Goal: Task Accomplishment & Management: Use online tool/utility

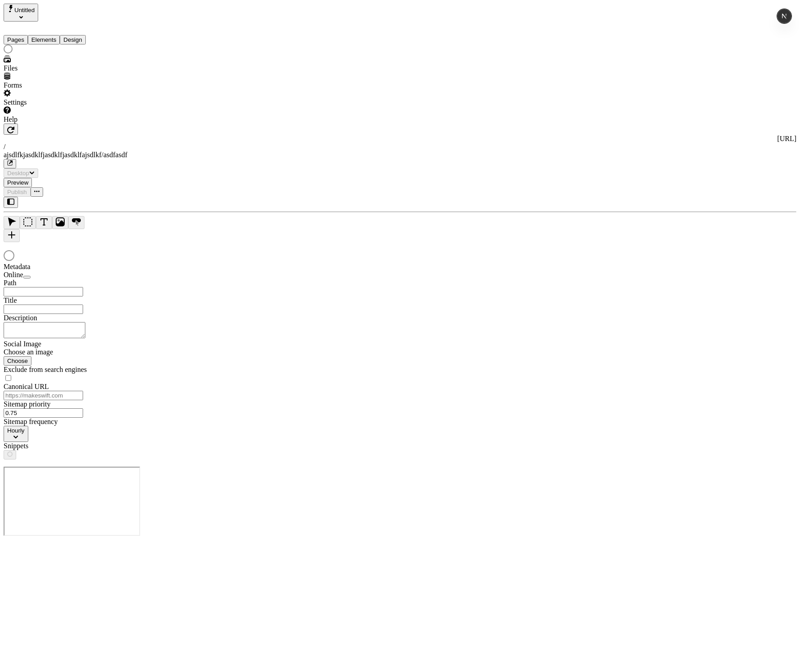
type input "/ajsdlfkjasdklfjasdklfjasdklfajsdlkf/asdfasdf"
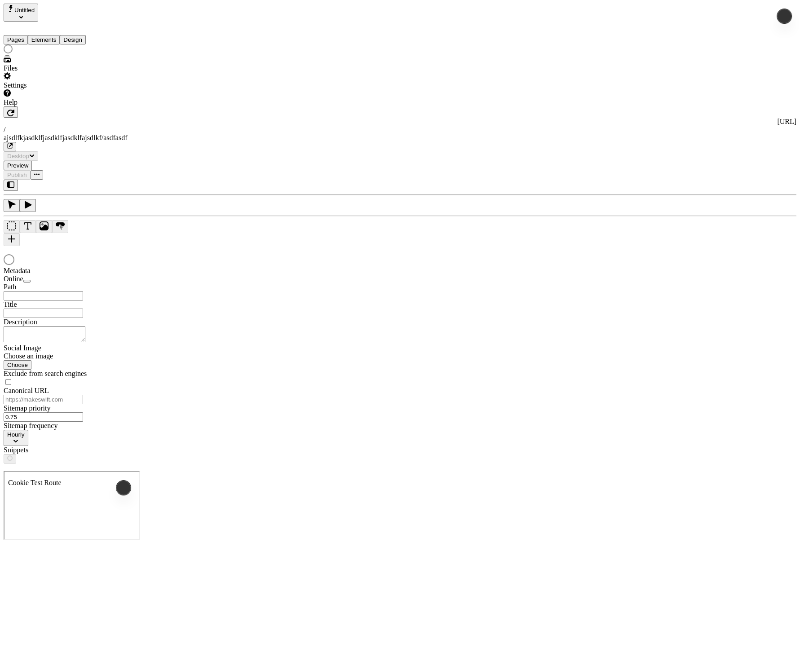
type input "/ajsdlfkjasdklfjasdklfjasdklfajsdlkf/asdfasdf"
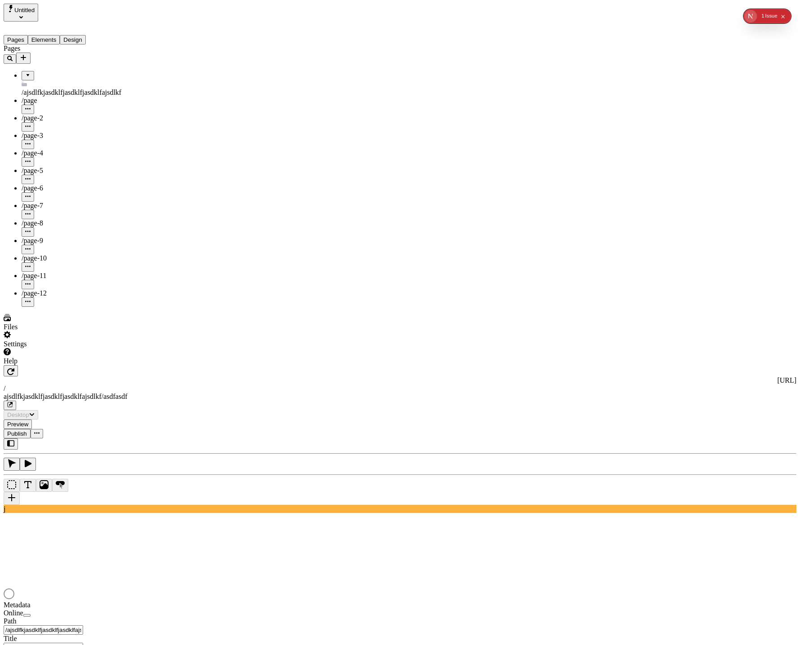
drag, startPoint x: 82, startPoint y: 28, endPoint x: 80, endPoint y: 32, distance: 5.0
click at [82, 35] on button "Design" at bounding box center [73, 39] width 26 height 9
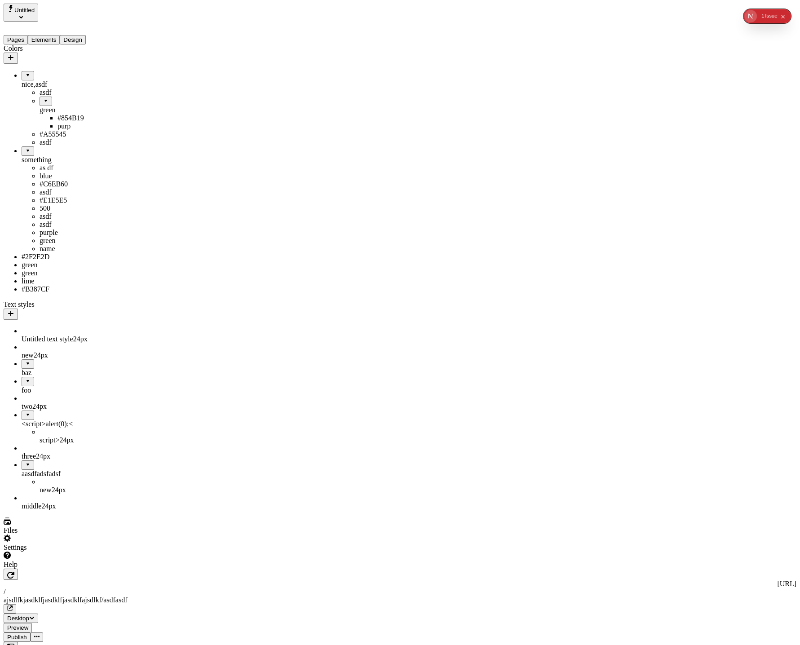
click at [40, 204] on div "#E1E5E5" at bounding box center [76, 200] width 72 height 8
type input "something / asdf /#E1E5E5"
click at [134, 300] on button "Save" at bounding box center [144, 304] width 21 height 9
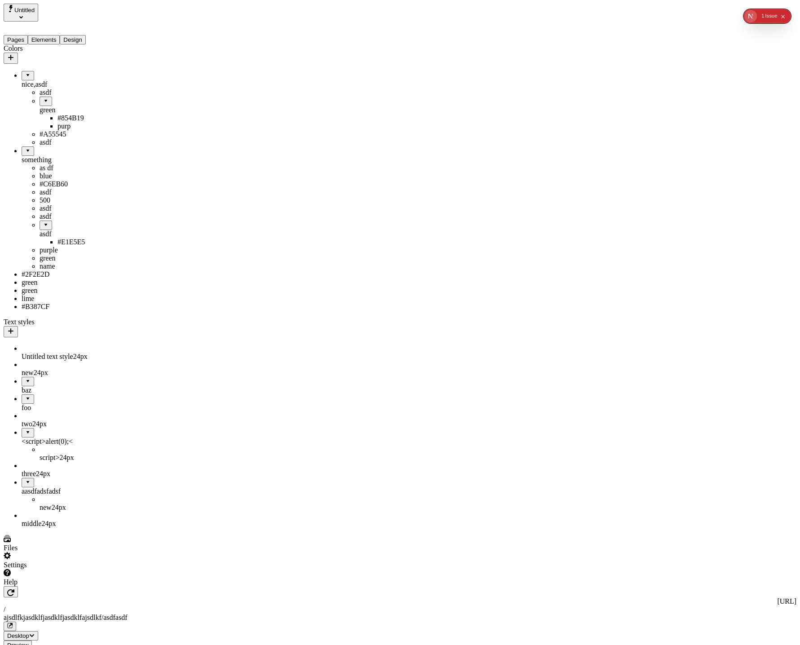
drag, startPoint x: 36, startPoint y: 268, endPoint x: 26, endPoint y: 344, distance: 77.1
drag, startPoint x: 31, startPoint y: 250, endPoint x: 62, endPoint y: 331, distance: 86.6
drag, startPoint x: 43, startPoint y: 255, endPoint x: 76, endPoint y: 318, distance: 70.8
drag, startPoint x: 42, startPoint y: 223, endPoint x: 73, endPoint y: 301, distance: 83.9
drag, startPoint x: 41, startPoint y: 218, endPoint x: 70, endPoint y: 297, distance: 84.0
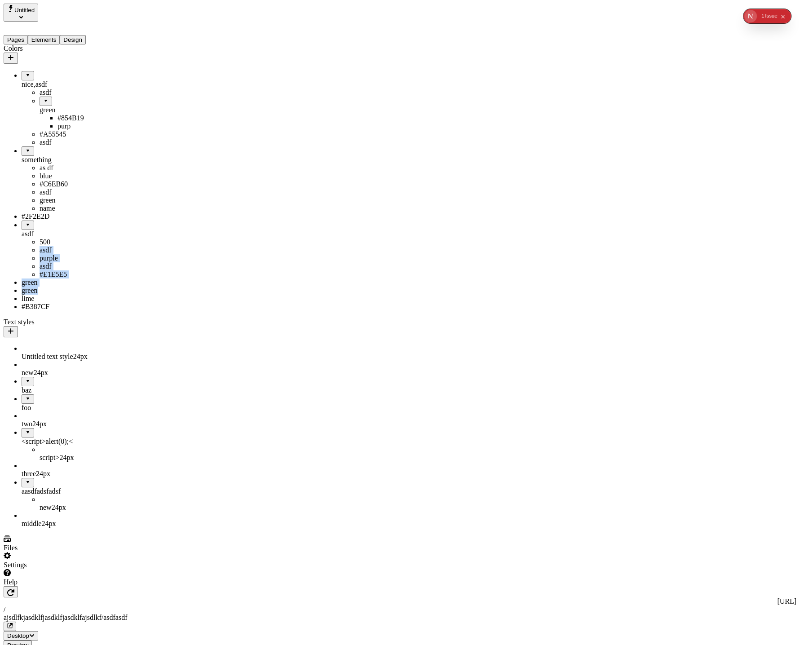
drag, startPoint x: 18, startPoint y: 369, endPoint x: 46, endPoint y: 286, distance: 87.3
click at [47, 286] on ul "nice,asdf asdf green #854B19 purp #A55545 asdf something as df blue #C6EB60 asd…" at bounding box center [58, 191] width 108 height 240
drag, startPoint x: 30, startPoint y: 266, endPoint x: 69, endPoint y: 160, distance: 112.4
drag, startPoint x: 36, startPoint y: 256, endPoint x: 64, endPoint y: 173, distance: 88.0
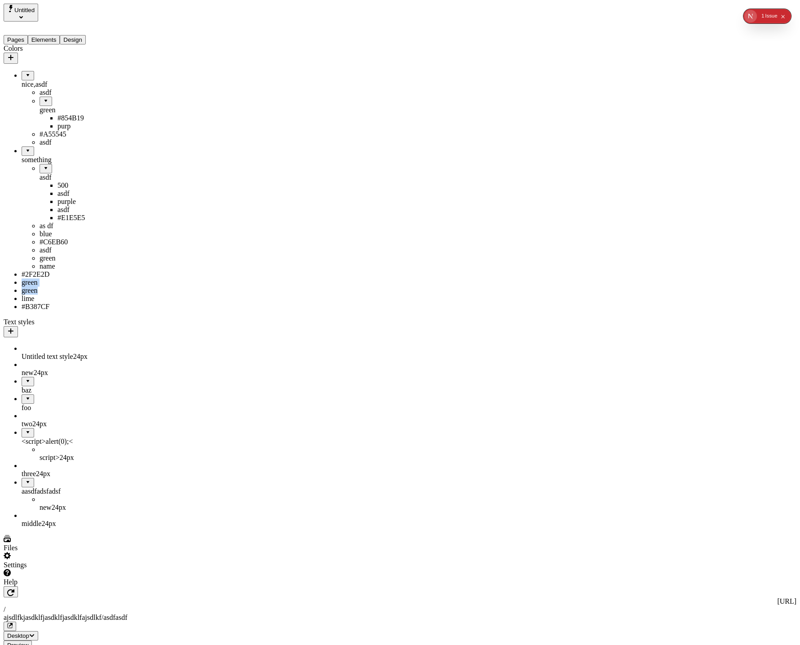
drag, startPoint x: 40, startPoint y: 175, endPoint x: 54, endPoint y: 158, distance: 22.6
drag, startPoint x: 40, startPoint y: 257, endPoint x: 49, endPoint y: 163, distance: 94.3
drag, startPoint x: 40, startPoint y: 256, endPoint x: 49, endPoint y: 95, distance: 161.5
drag, startPoint x: 41, startPoint y: 240, endPoint x: 33, endPoint y: 240, distance: 7.7
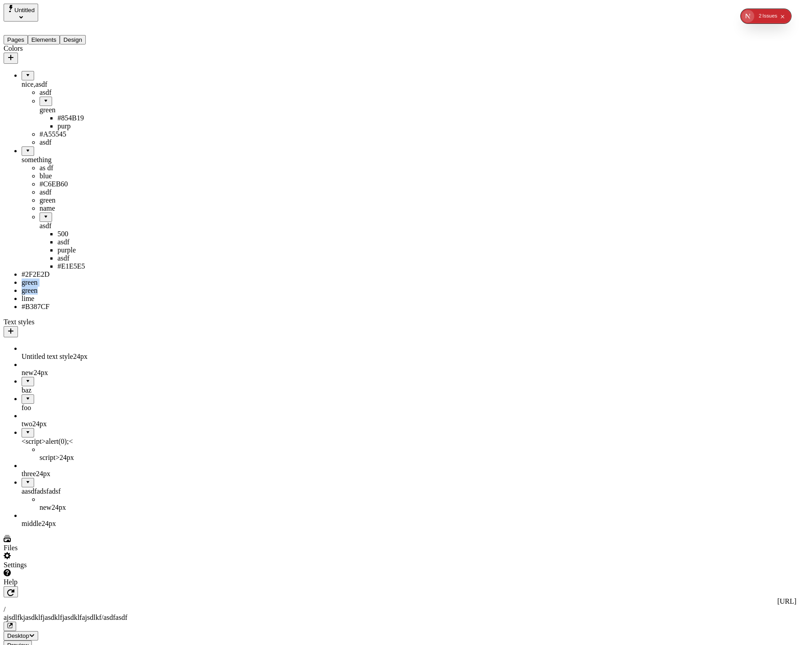
drag, startPoint x: 33, startPoint y: 253, endPoint x: 63, endPoint y: 93, distance: 162.3
drag, startPoint x: 36, startPoint y: 254, endPoint x: 62, endPoint y: 65, distance: 191.0
click at [25, 148] on div at bounding box center [27, 148] width 5 height 0
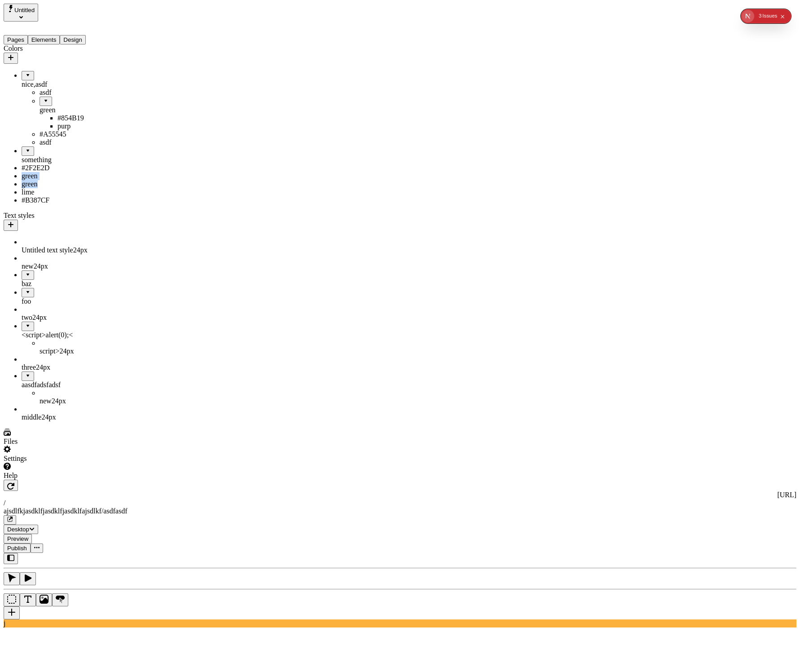
click at [25, 148] on div at bounding box center [27, 148] width 5 height 0
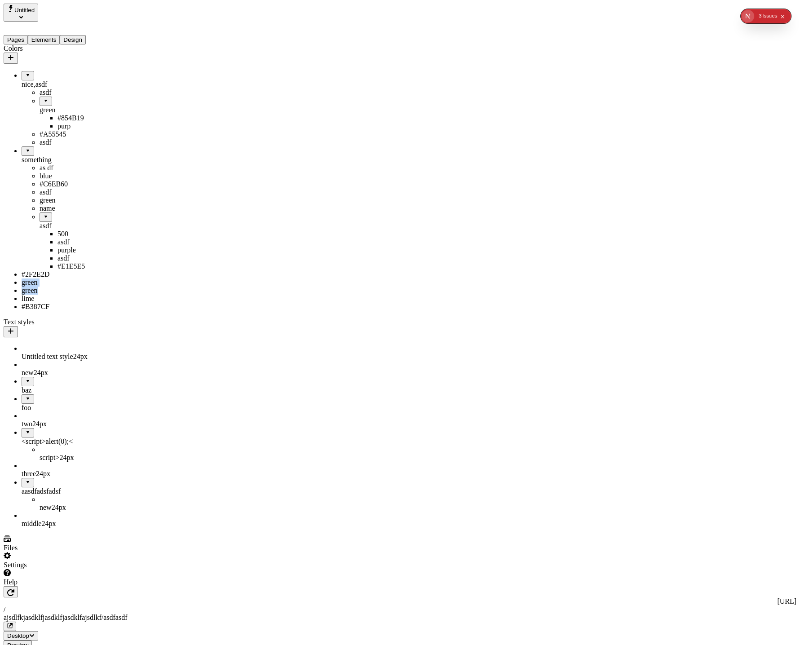
drag, startPoint x: 29, startPoint y: 256, endPoint x: 36, endPoint y: 362, distance: 106.3
drag, startPoint x: 23, startPoint y: 278, endPoint x: 76, endPoint y: 59, distance: 225.6
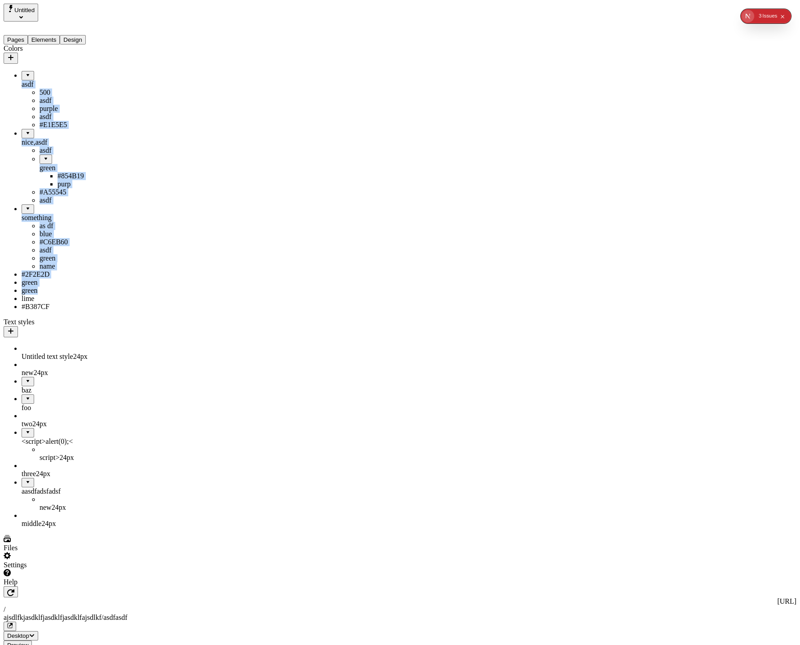
drag, startPoint x: 25, startPoint y: 64, endPoint x: 73, endPoint y: 148, distance: 97.1
drag, startPoint x: 27, startPoint y: 173, endPoint x: 48, endPoint y: 64, distance: 111.2
drag, startPoint x: 52, startPoint y: 47, endPoint x: 53, endPoint y: 32, distance: 14.4
click at [52, 47] on div "Colors" at bounding box center [58, 53] width 108 height 19
click at [53, 35] on button "Elements" at bounding box center [44, 39] width 32 height 9
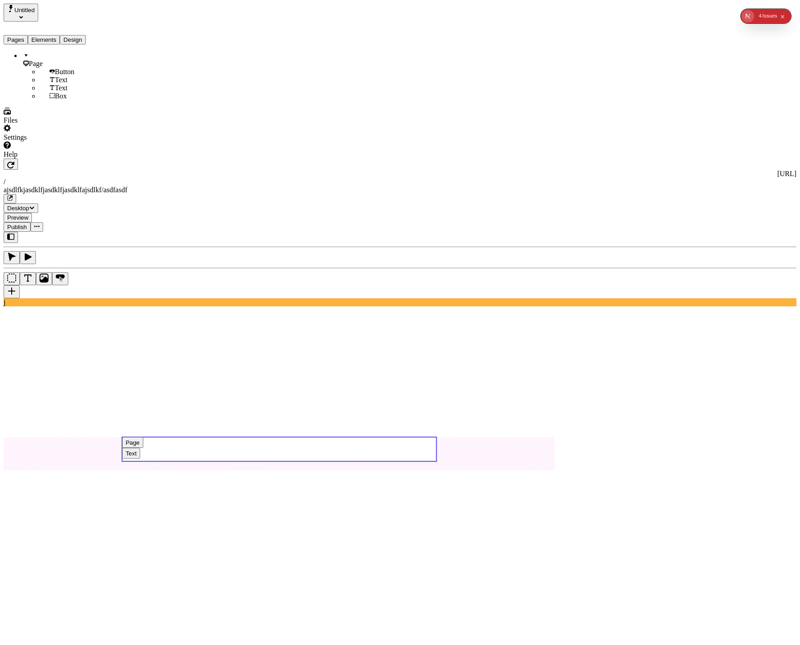
click at [86, 35] on button "Design" at bounding box center [73, 39] width 26 height 9
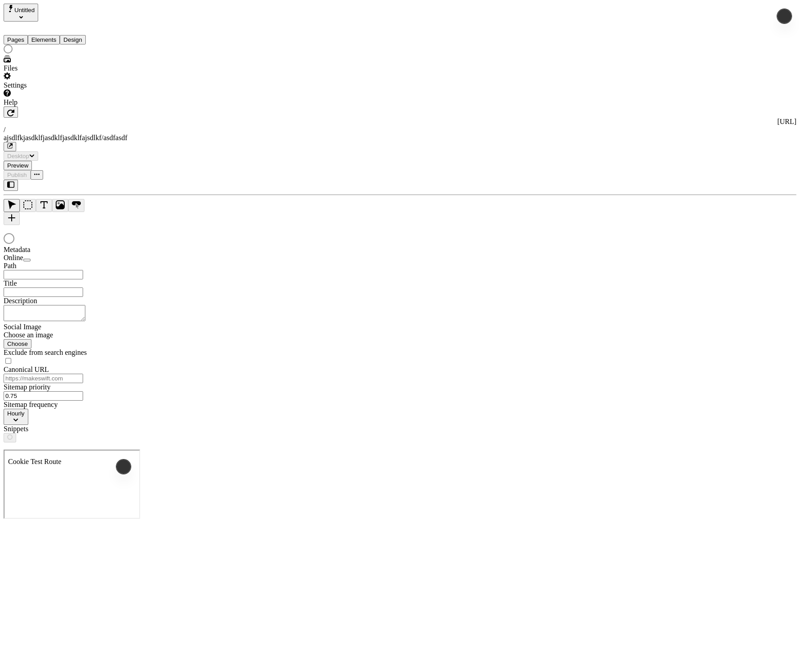
type input "/ajsdlfkjasdklfjasdklfjasdklfajsdlkf/asdfasdf"
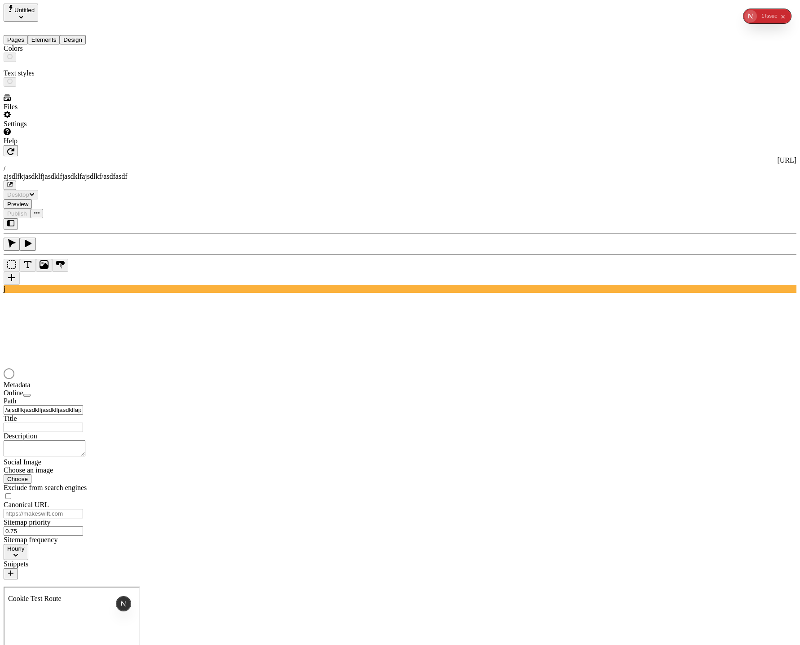
click at [86, 35] on button "Design" at bounding box center [73, 39] width 26 height 9
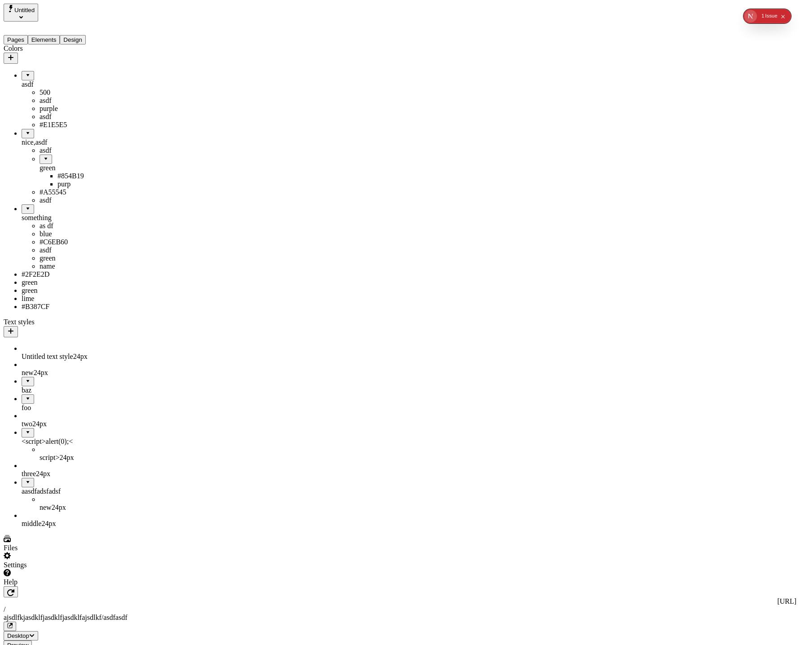
drag, startPoint x: 48, startPoint y: 175, endPoint x: 53, endPoint y: 243, distance: 68.0
drag, startPoint x: 32, startPoint y: 299, endPoint x: 59, endPoint y: 147, distance: 154.8
drag, startPoint x: 43, startPoint y: 293, endPoint x: 46, endPoint y: 69, distance: 223.8
drag, startPoint x: 40, startPoint y: 290, endPoint x: 49, endPoint y: 144, distance: 146.4
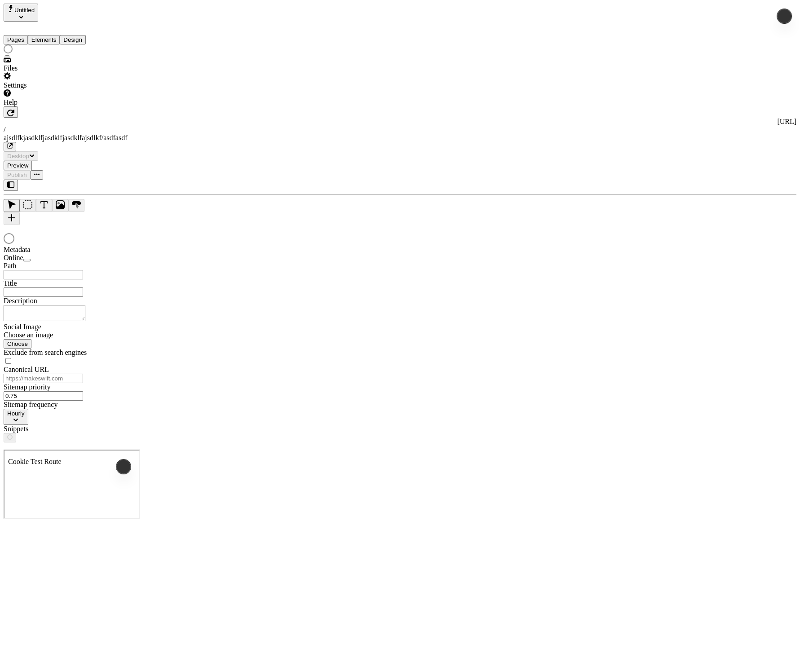
type input "/ajsdlfkjasdklfjasdklfjasdklfajsdlkf/asdfasdf"
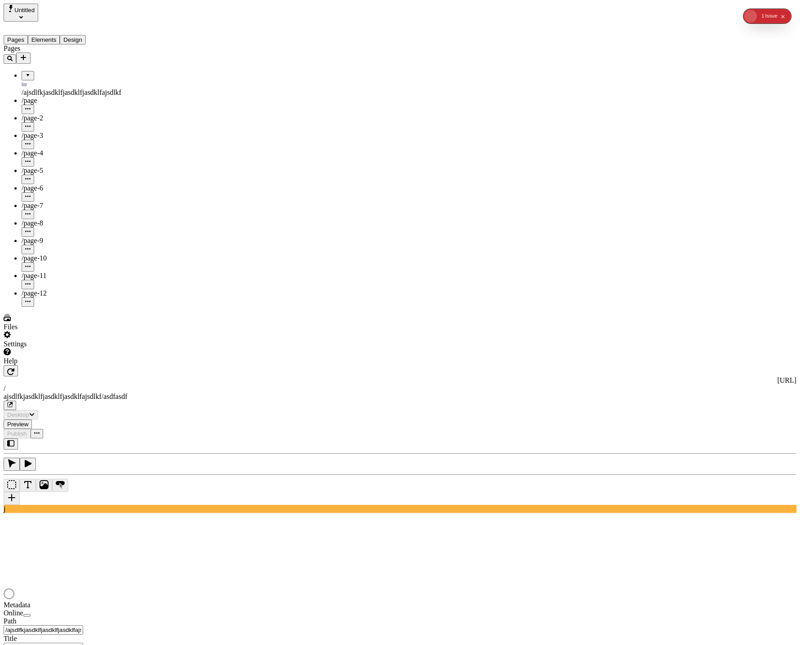
click at [86, 35] on button "Design" at bounding box center [73, 39] width 26 height 9
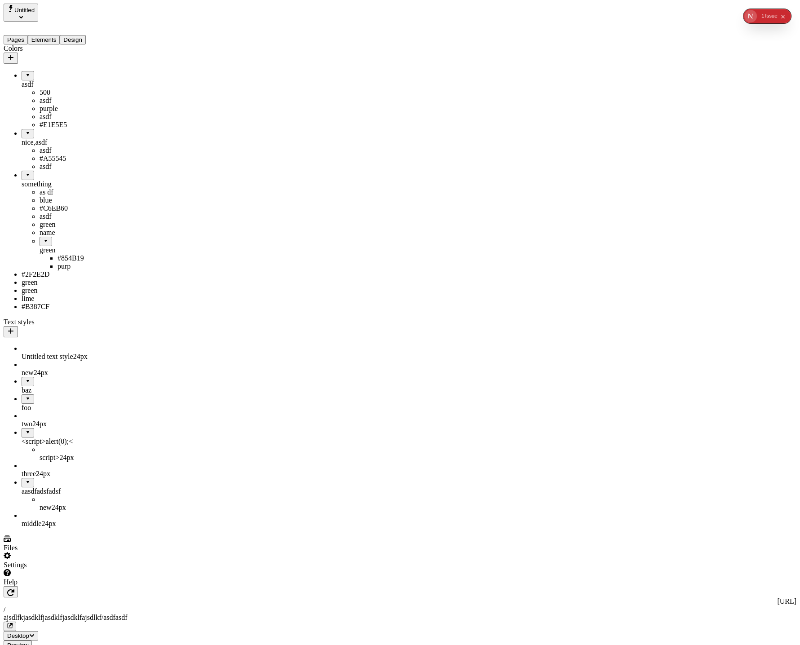
drag, startPoint x: 36, startPoint y: 291, endPoint x: 61, endPoint y: 147, distance: 146.9
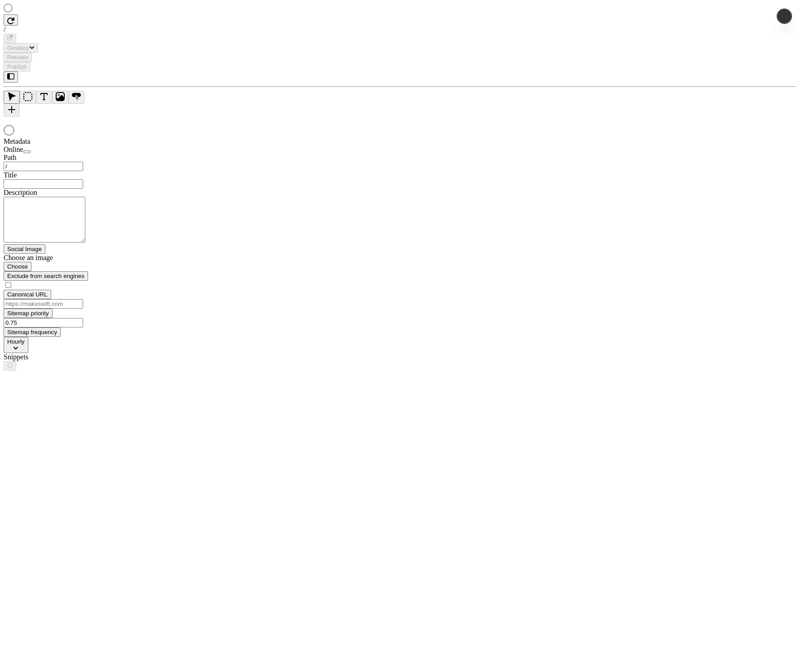
type input "/ajsdlfkjasdklfjasdklfjasdklfajsdlkf/asdfasdf"
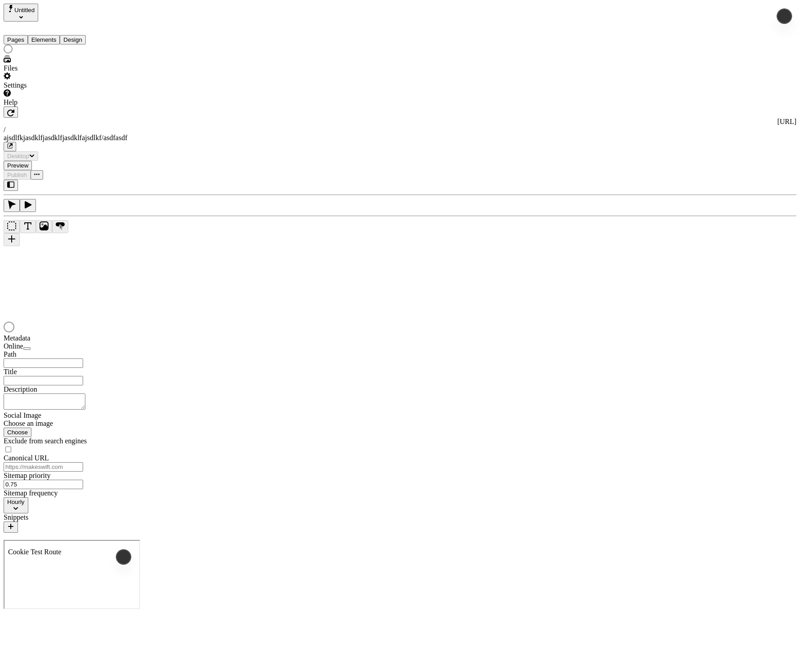
type input "/ajsdlfkjasdklfjasdklfjasdklfajsdlkf/asdfasdf"
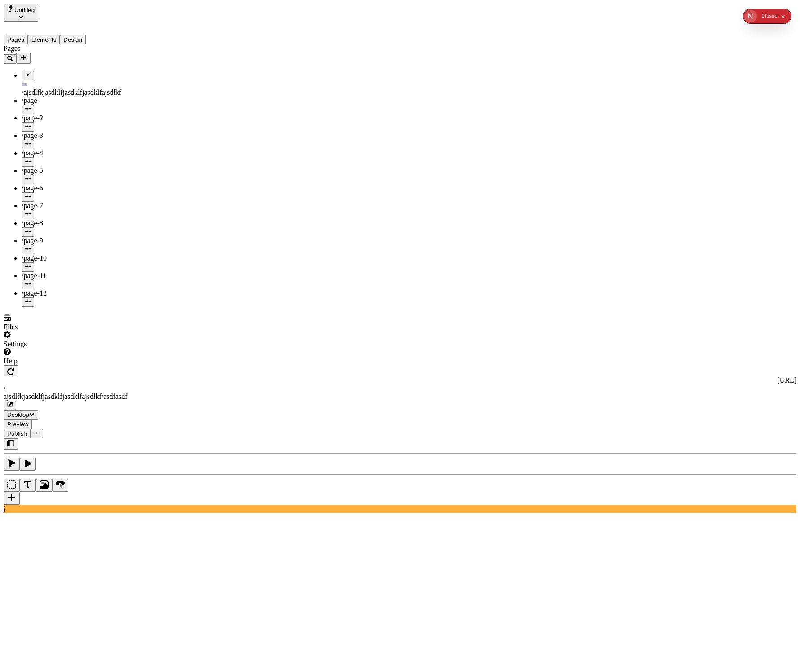
click at [84, 35] on button "Design" at bounding box center [73, 39] width 26 height 9
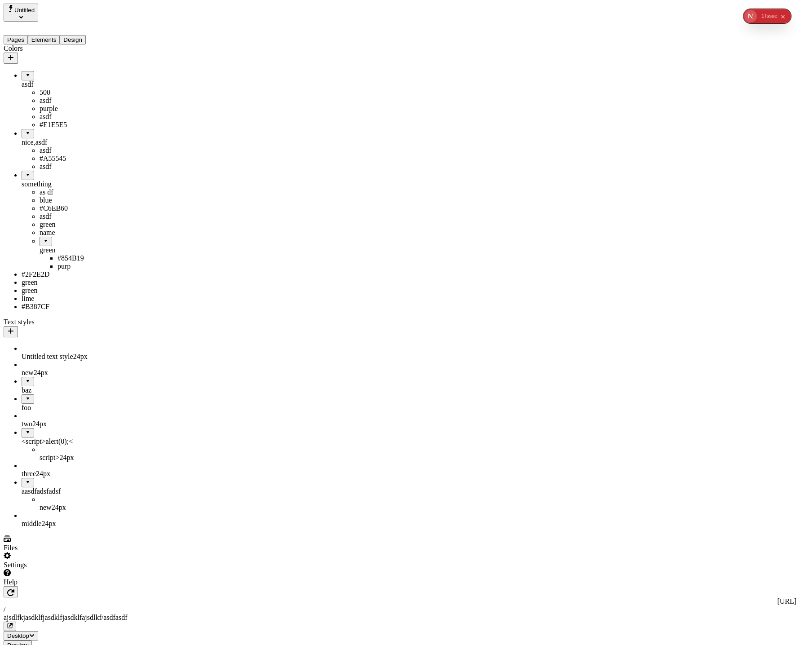
drag, startPoint x: 28, startPoint y: 297, endPoint x: 42, endPoint y: 152, distance: 145.3
drag, startPoint x: 28, startPoint y: 161, endPoint x: 61, endPoint y: 146, distance: 36.2
drag, startPoint x: 37, startPoint y: 196, endPoint x: 46, endPoint y: 66, distance: 131.1
drag, startPoint x: 41, startPoint y: 147, endPoint x: 58, endPoint y: 190, distance: 46.0
drag, startPoint x: 40, startPoint y: 202, endPoint x: 61, endPoint y: 244, distance: 46.4
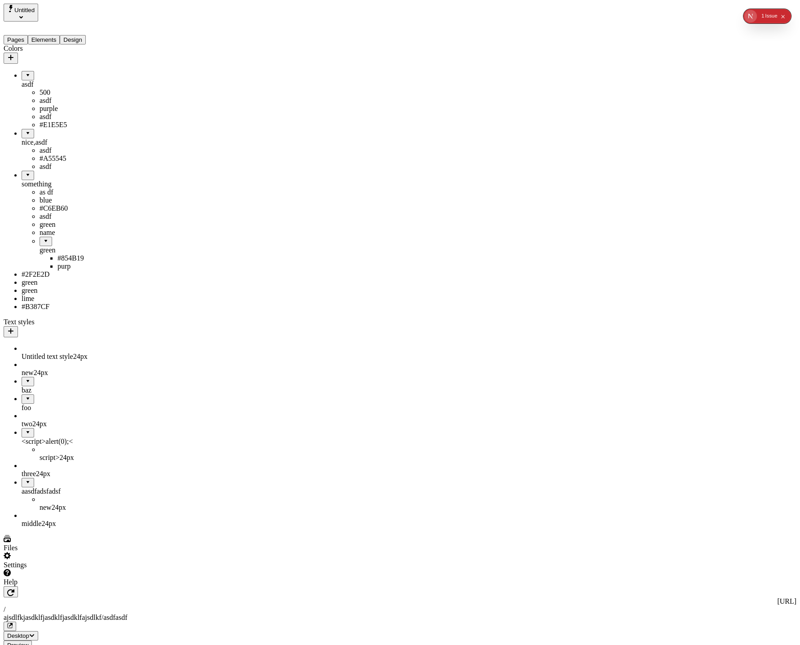
drag, startPoint x: 35, startPoint y: 297, endPoint x: 38, endPoint y: 385, distance: 88.1
drag, startPoint x: 26, startPoint y: 349, endPoint x: 59, endPoint y: 51, distance: 299.8
drag, startPoint x: 38, startPoint y: 354, endPoint x: 62, endPoint y: 236, distance: 120.6
drag, startPoint x: 43, startPoint y: 240, endPoint x: 48, endPoint y: 157, distance: 82.8
drag, startPoint x: 41, startPoint y: 160, endPoint x: 44, endPoint y: 67, distance: 92.2
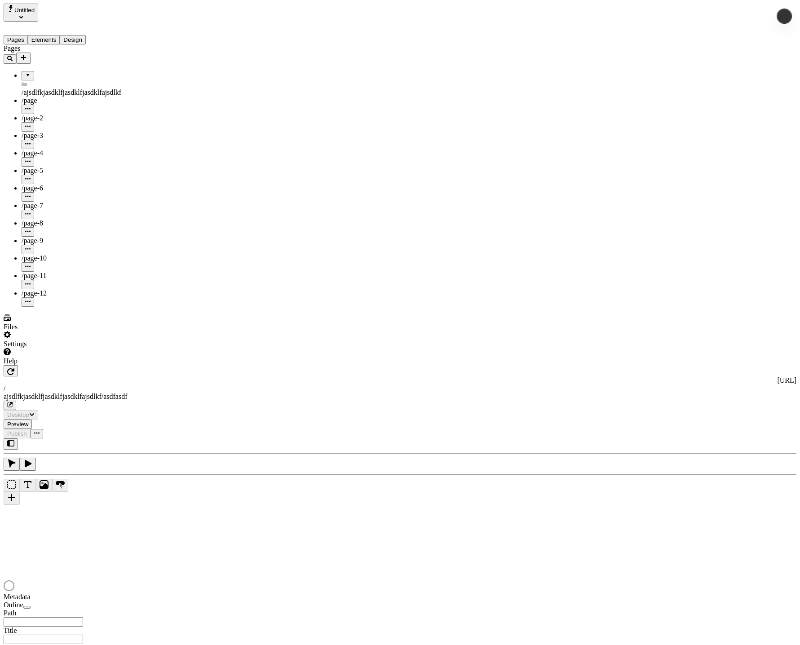
type input "/ajsdlfkjasdklfjasdklfjasdklfajsdlkf/asdfasdf"
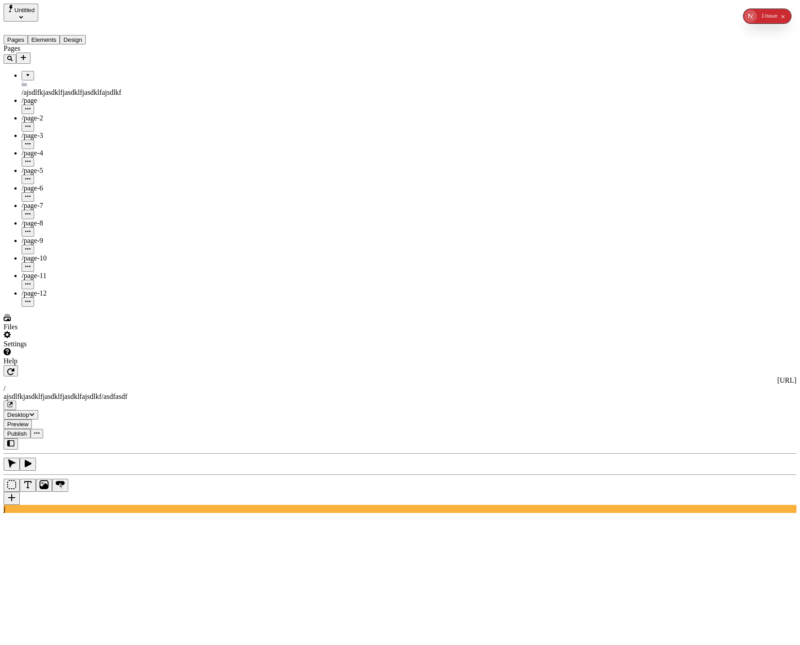
click at [86, 35] on button "Design" at bounding box center [73, 39] width 26 height 9
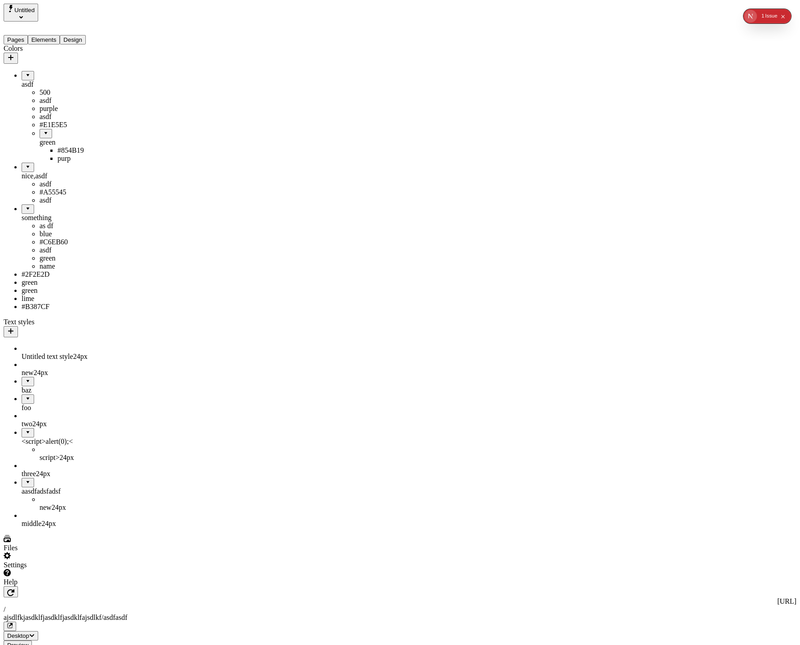
drag, startPoint x: 37, startPoint y: 145, endPoint x: 69, endPoint y: 91, distance: 62.4
drag, startPoint x: 35, startPoint y: 92, endPoint x: 62, endPoint y: 188, distance: 99.5
drag, startPoint x: 40, startPoint y: 201, endPoint x: 54, endPoint y: 68, distance: 134.3
drag, startPoint x: 38, startPoint y: 151, endPoint x: 40, endPoint y: 244, distance: 93.0
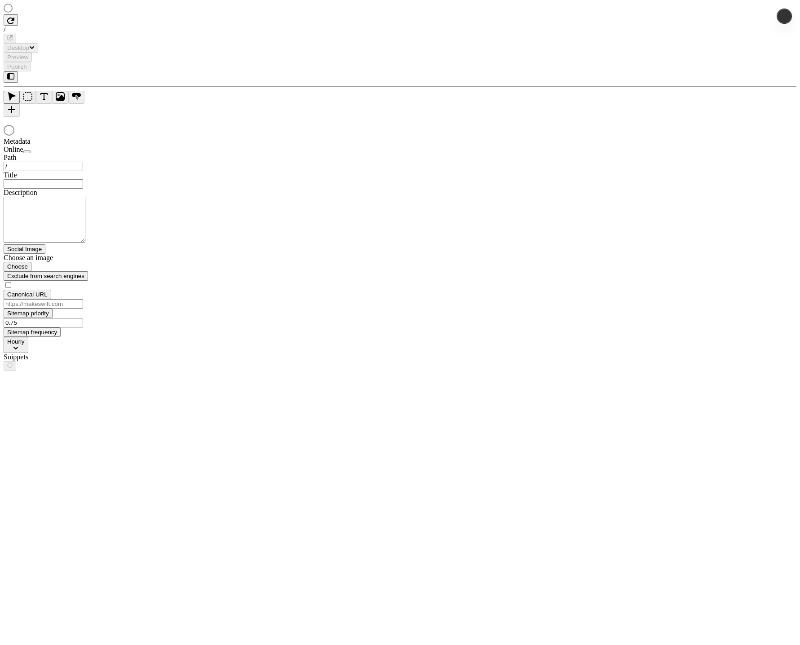
type input "/ajsdlfkjasdklfjasdklfjasdklfajsdlkf/asdfasdf"
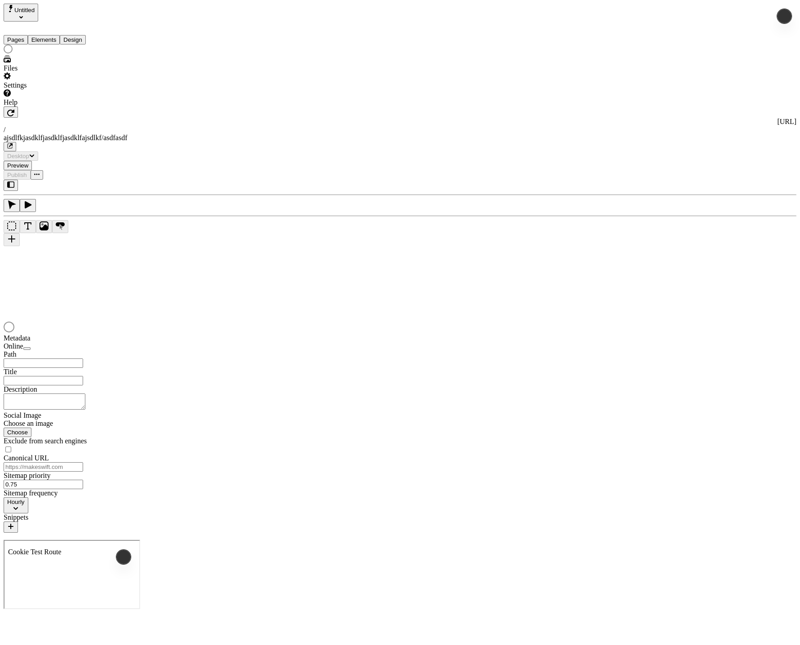
type input "/ajsdlfkjasdklfjasdklfjasdklfajsdlkf/asdfasdf"
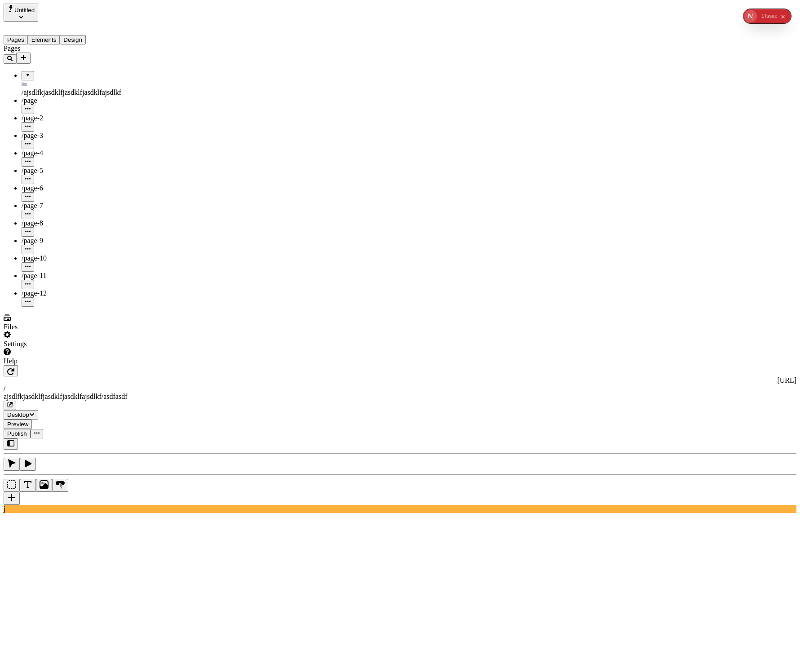
click at [83, 35] on button "Design" at bounding box center [73, 39] width 26 height 9
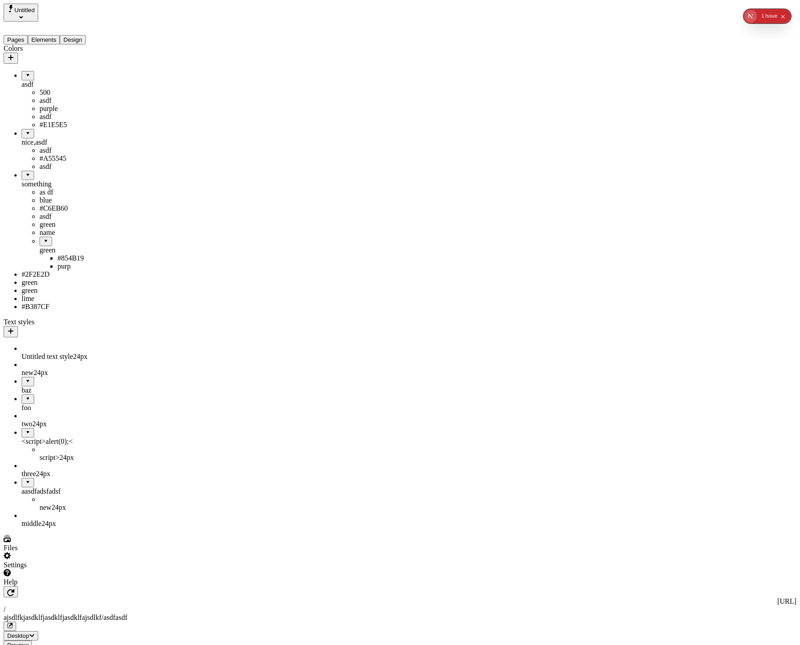
drag, startPoint x: 23, startPoint y: 373, endPoint x: 67, endPoint y: 297, distance: 87.7
drag, startPoint x: 36, startPoint y: 293, endPoint x: 64, endPoint y: 201, distance: 96.9
drag, startPoint x: 40, startPoint y: 298, endPoint x: 50, endPoint y: 149, distance: 149.1
drag, startPoint x: 39, startPoint y: 201, endPoint x: 44, endPoint y: 67, distance: 133.6
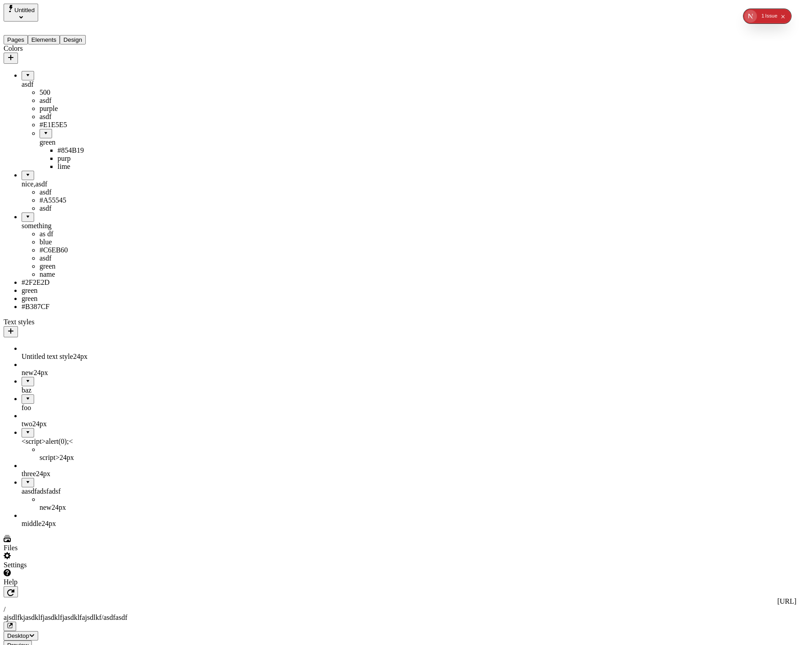
drag, startPoint x: 31, startPoint y: 66, endPoint x: 60, endPoint y: 203, distance: 140.2
drag, startPoint x: 52, startPoint y: 202, endPoint x: 90, endPoint y: 190, distance: 40.1
drag, startPoint x: 35, startPoint y: 68, endPoint x: 89, endPoint y: 254, distance: 193.6
click at [43, 238] on div at bounding box center [45, 238] width 5 height 0
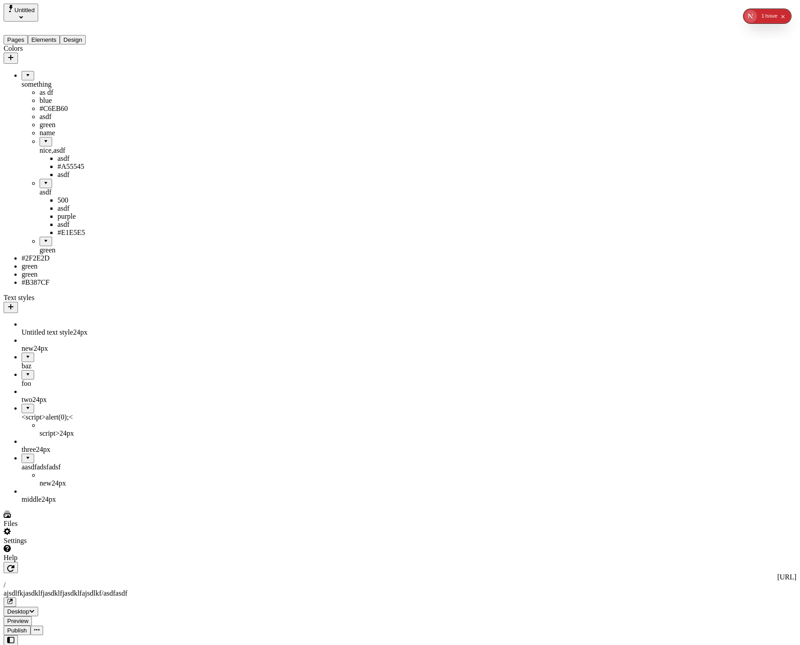
click at [43, 238] on div at bounding box center [45, 238] width 5 height 0
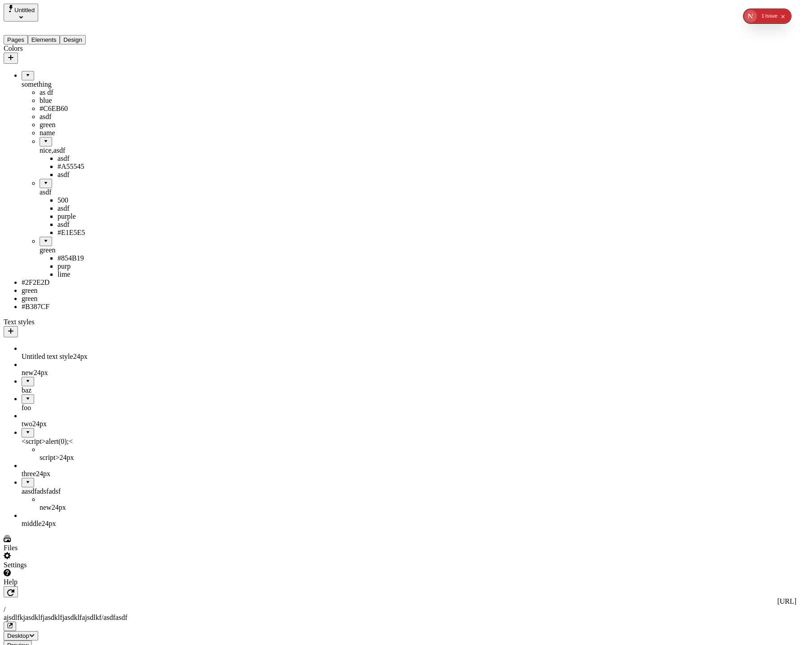
click at [43, 180] on div at bounding box center [45, 180] width 5 height 0
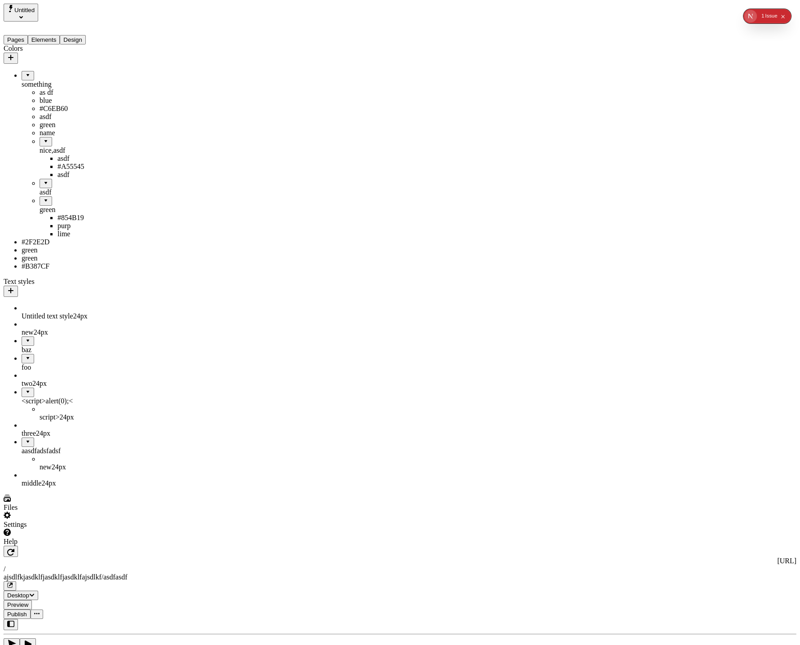
click at [43, 138] on div at bounding box center [45, 138] width 5 height 0
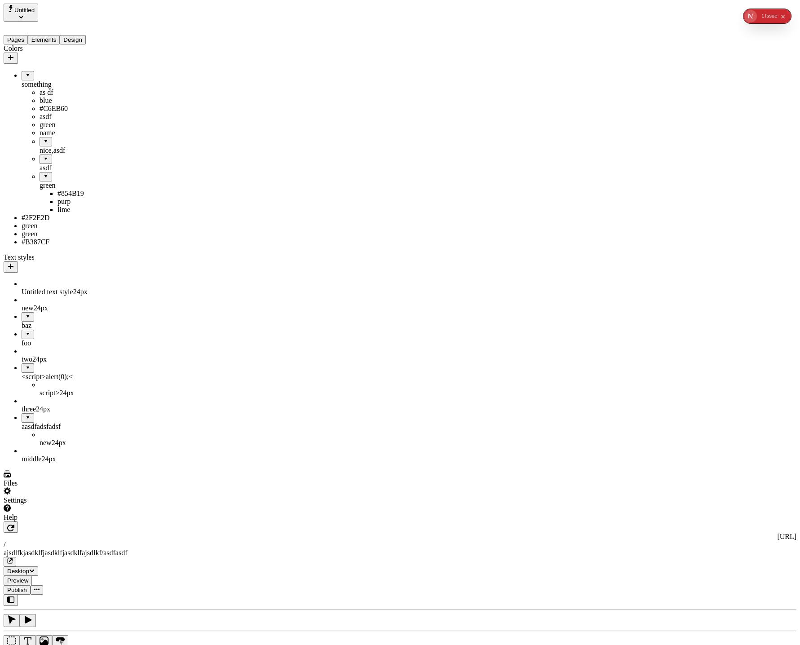
click at [43, 173] on div at bounding box center [45, 173] width 5 height 0
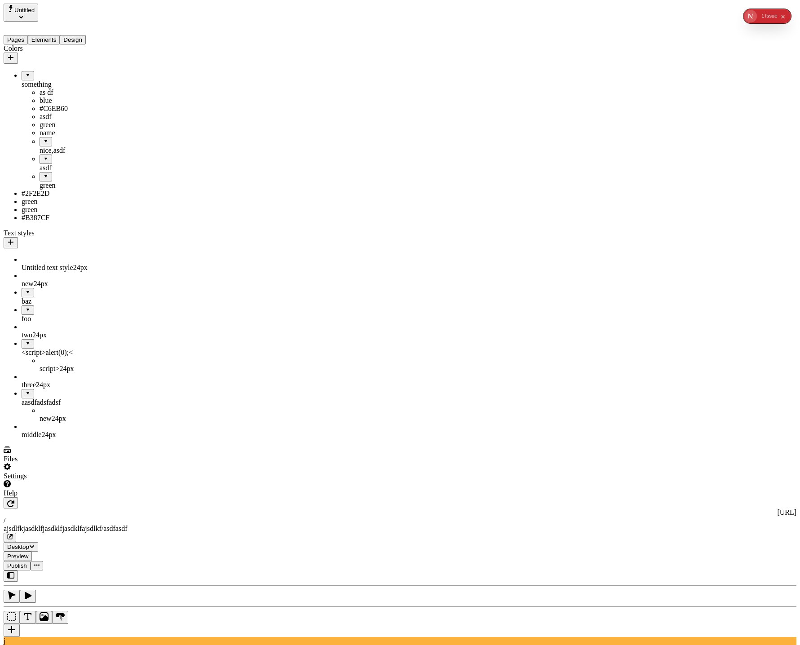
drag, startPoint x: 17, startPoint y: 187, endPoint x: 19, endPoint y: 180, distance: 8.0
click at [43, 173] on div at bounding box center [45, 173] width 5 height 0
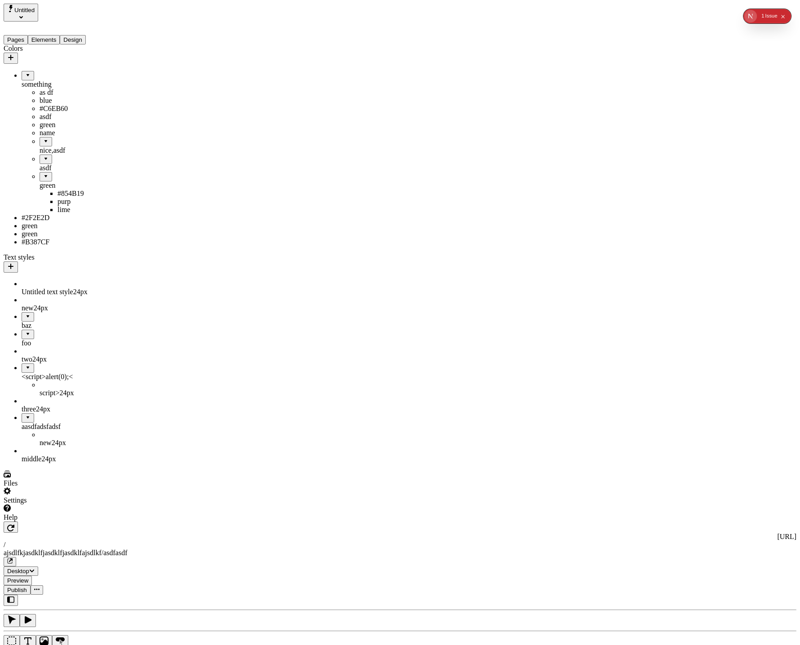
drag, startPoint x: 31, startPoint y: 186, endPoint x: 31, endPoint y: 268, distance: 82.3
drag, startPoint x: 31, startPoint y: 160, endPoint x: 66, endPoint y: 257, distance: 102.6
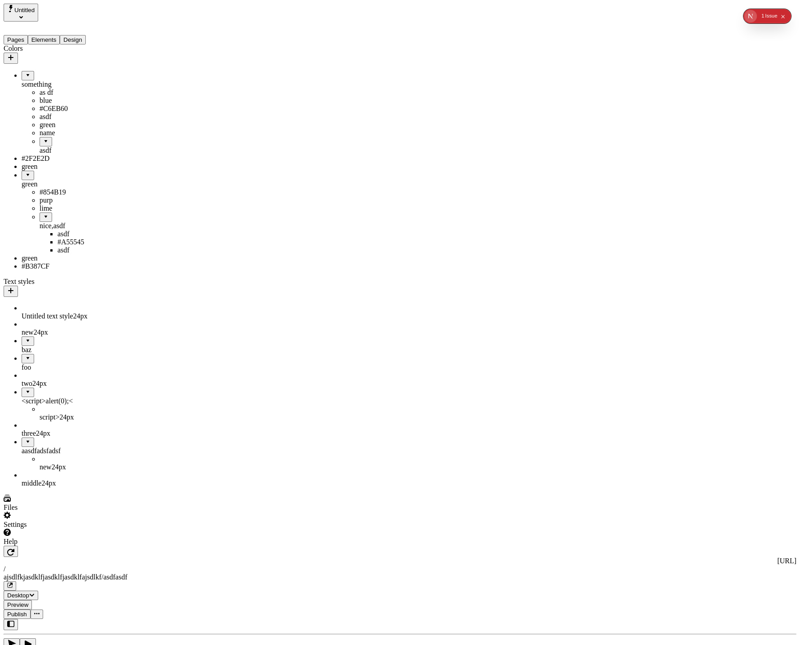
drag, startPoint x: 25, startPoint y: 202, endPoint x: 84, endPoint y: 63, distance: 150.6
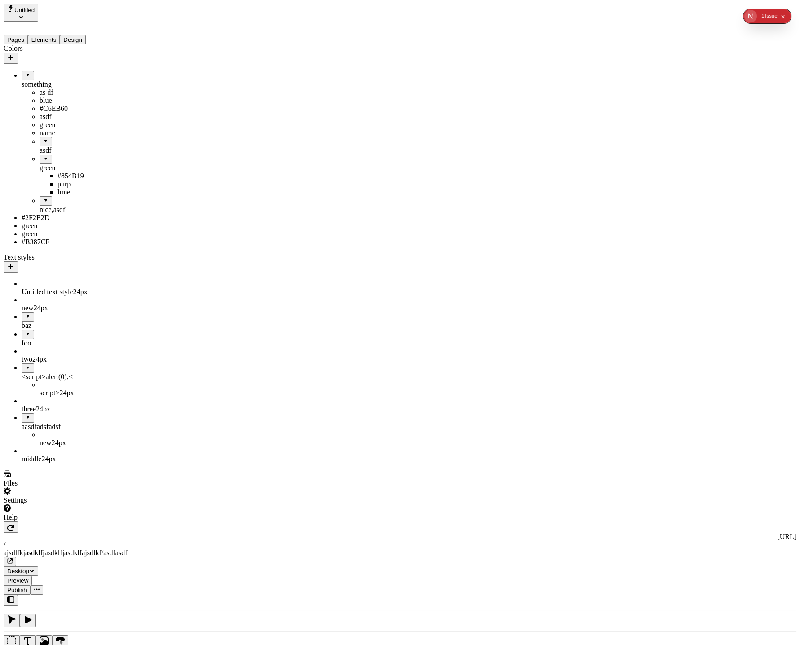
drag, startPoint x: 46, startPoint y: 174, endPoint x: 58, endPoint y: 248, distance: 75.1
drag, startPoint x: 45, startPoint y: 178, endPoint x: 68, endPoint y: 247, distance: 73.5
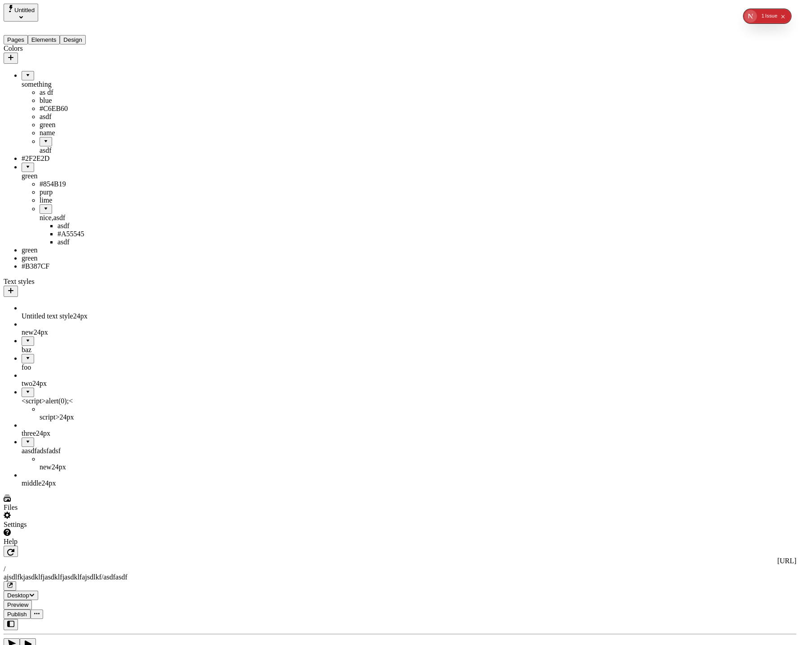
click at [43, 138] on div at bounding box center [45, 138] width 5 height 0
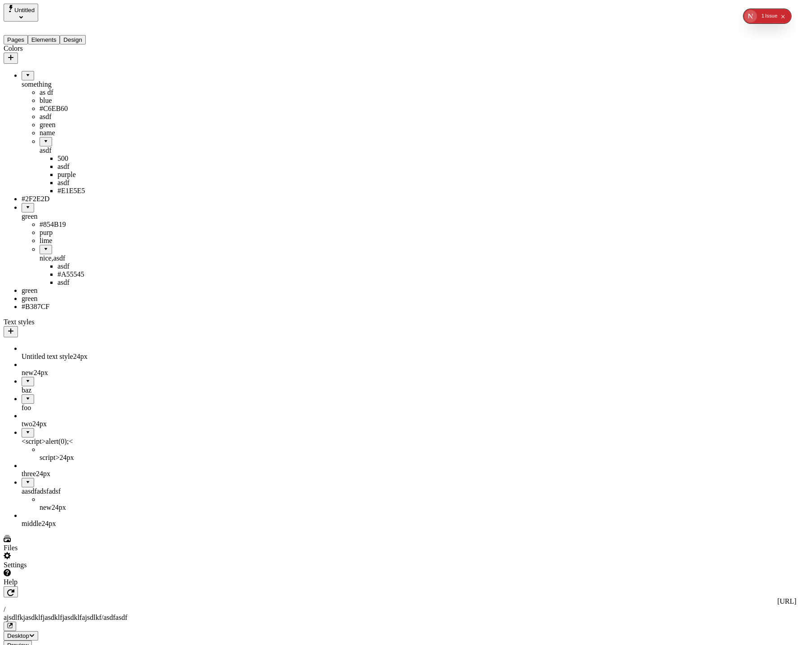
drag, startPoint x: 33, startPoint y: 311, endPoint x: 73, endPoint y: 228, distance: 92.1
drag, startPoint x: 31, startPoint y: 163, endPoint x: 71, endPoint y: 106, distance: 69.6
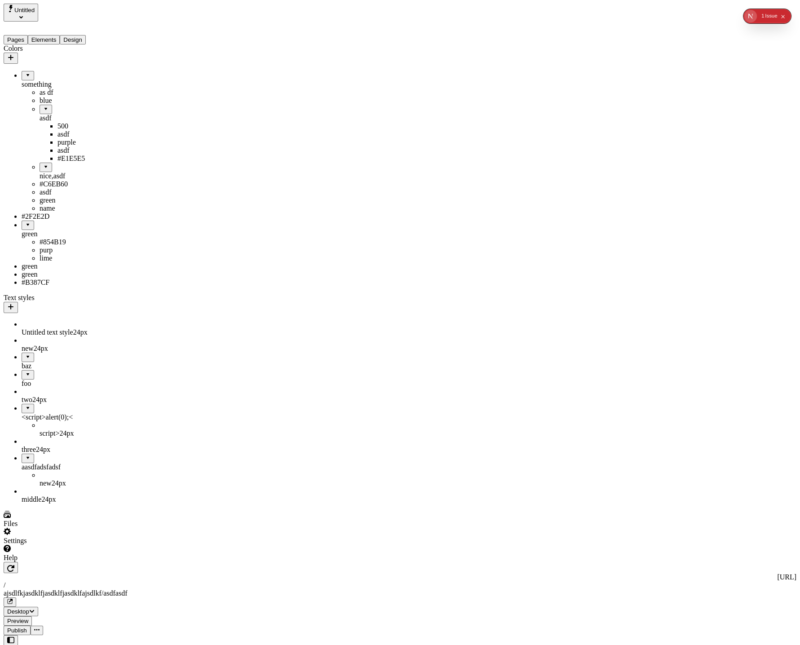
click at [43, 114] on div "asdf" at bounding box center [76, 118] width 72 height 8
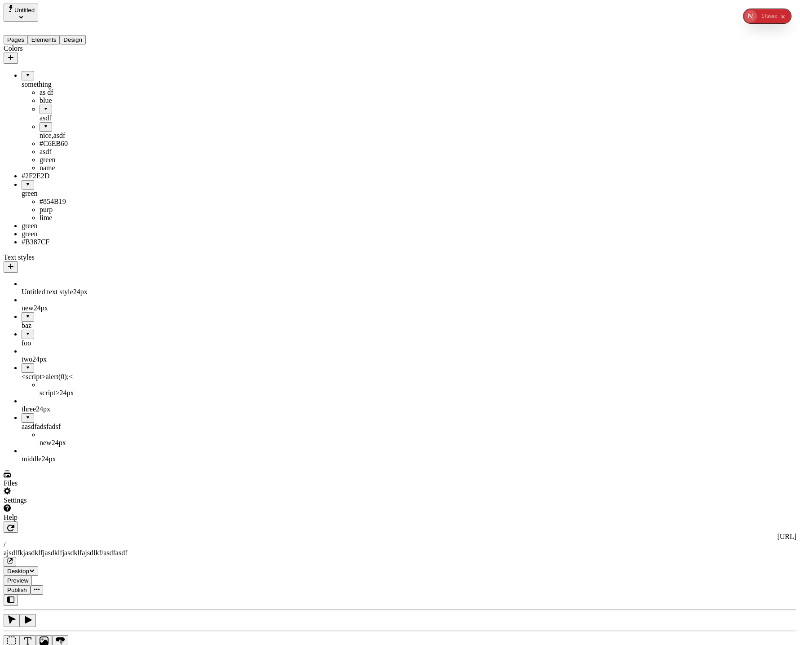
drag, startPoint x: 35, startPoint y: 103, endPoint x: 49, endPoint y: 48, distance: 57.1
